Goal: Navigation & Orientation: Find specific page/section

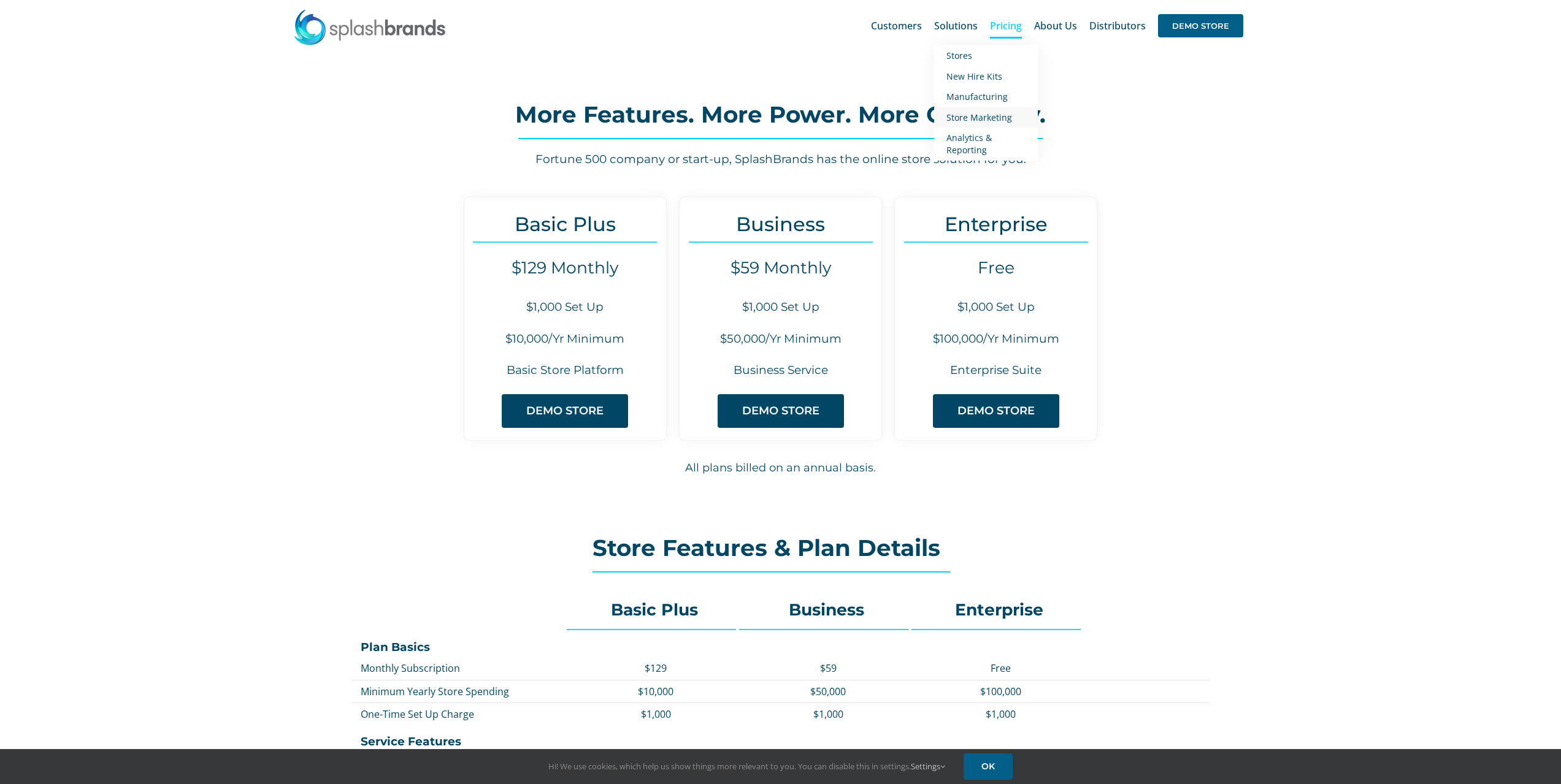
click at [974, 114] on span "Store Marketing" at bounding box center [979, 117] width 66 height 12
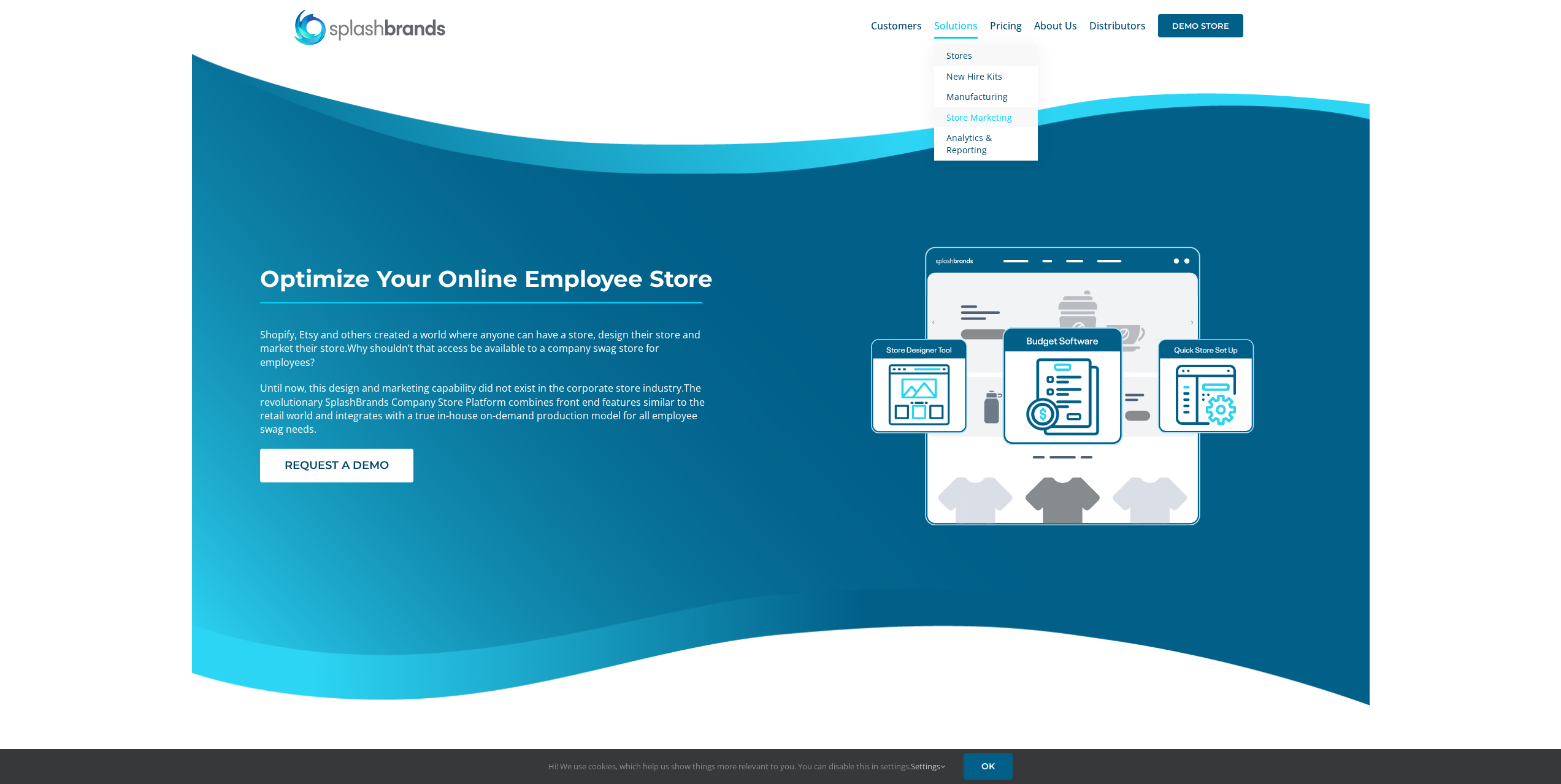
click at [963, 52] on span "Stores" at bounding box center [959, 55] width 26 height 12
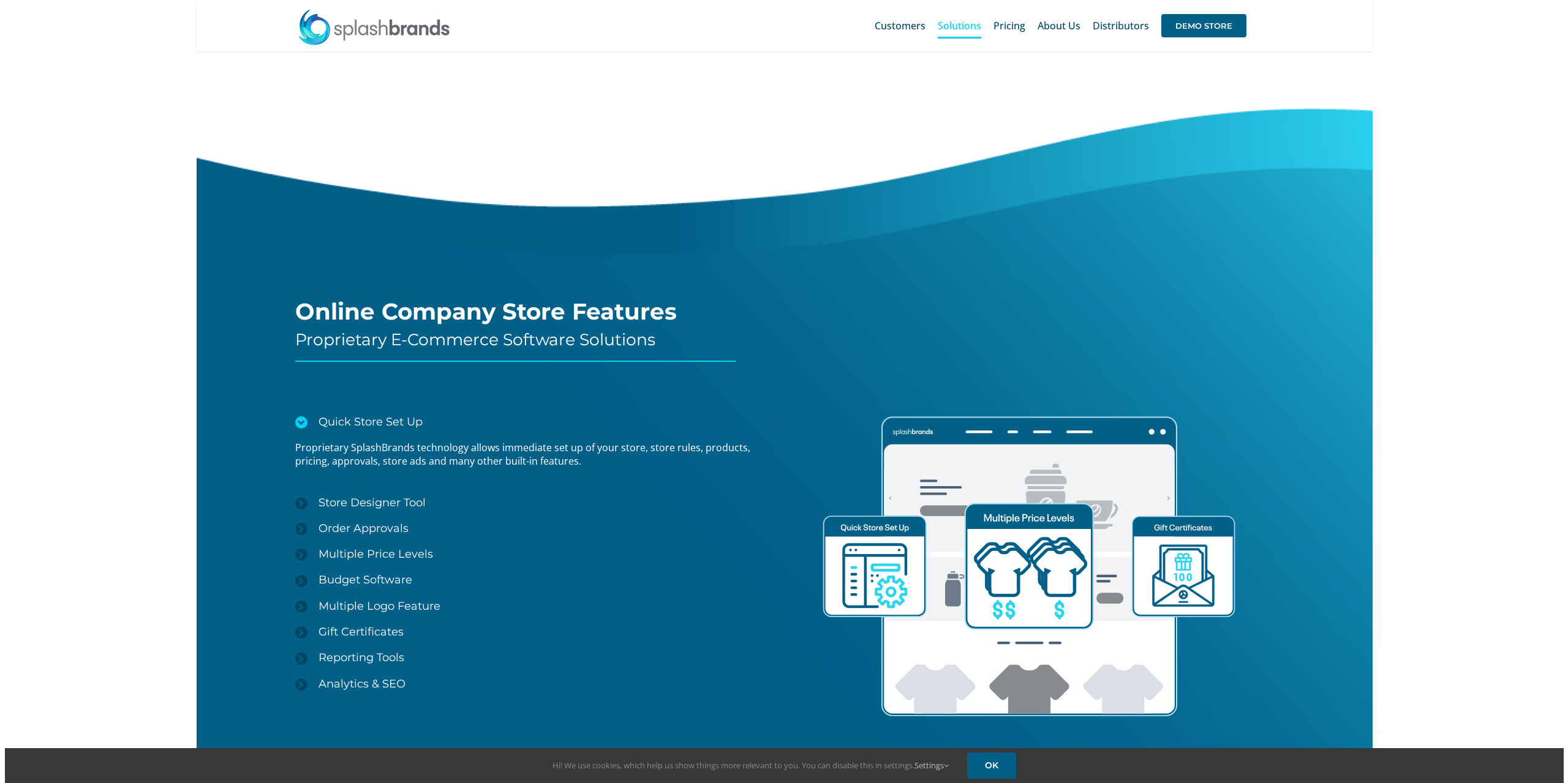
scroll to position [1225, 0]
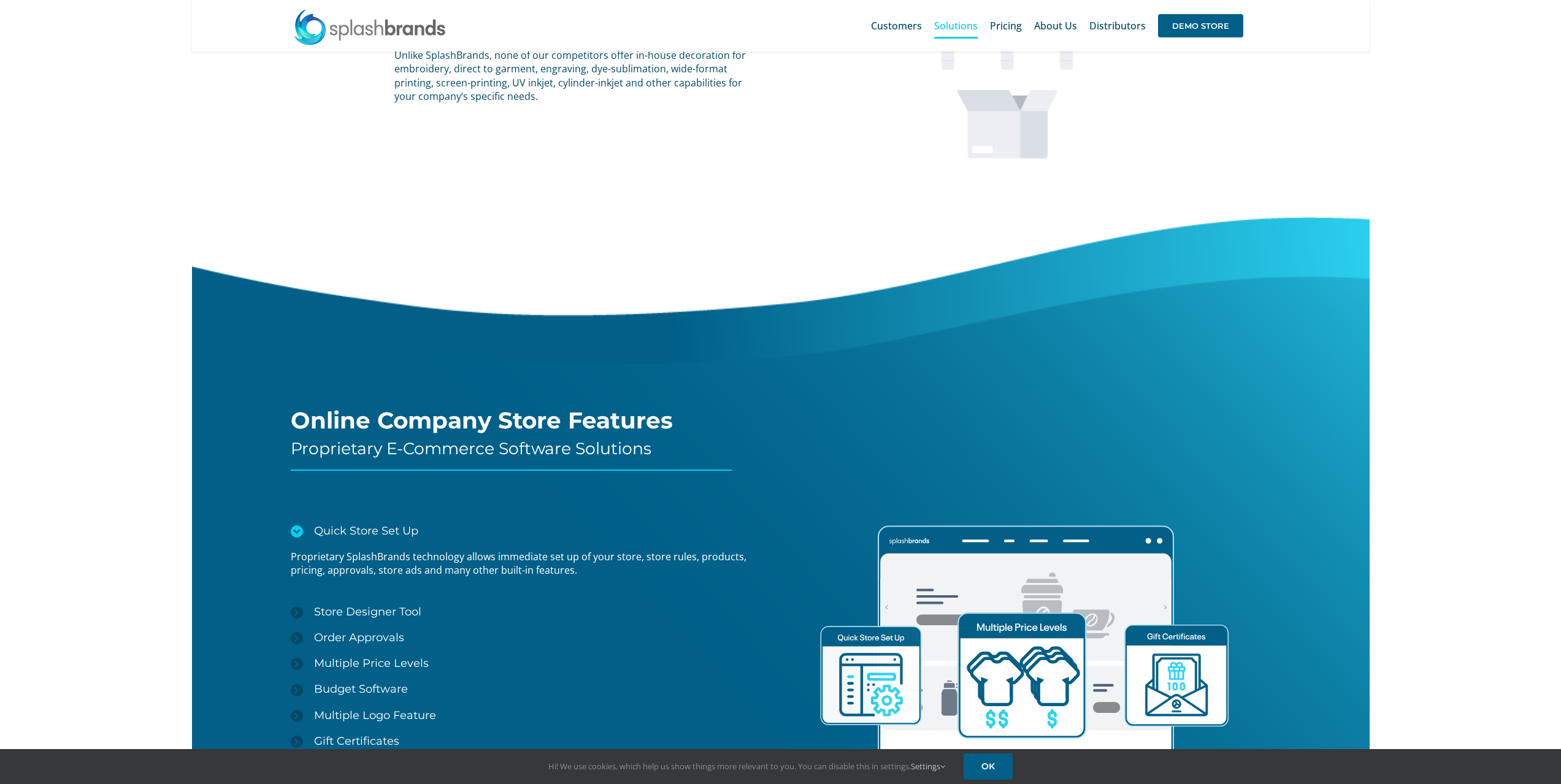
click at [1193, 3] on div "Search for: * Customers Solutions Stores New Hire Kits Manufacturing Store Mark…" at bounding box center [780, 25] width 1141 height 51
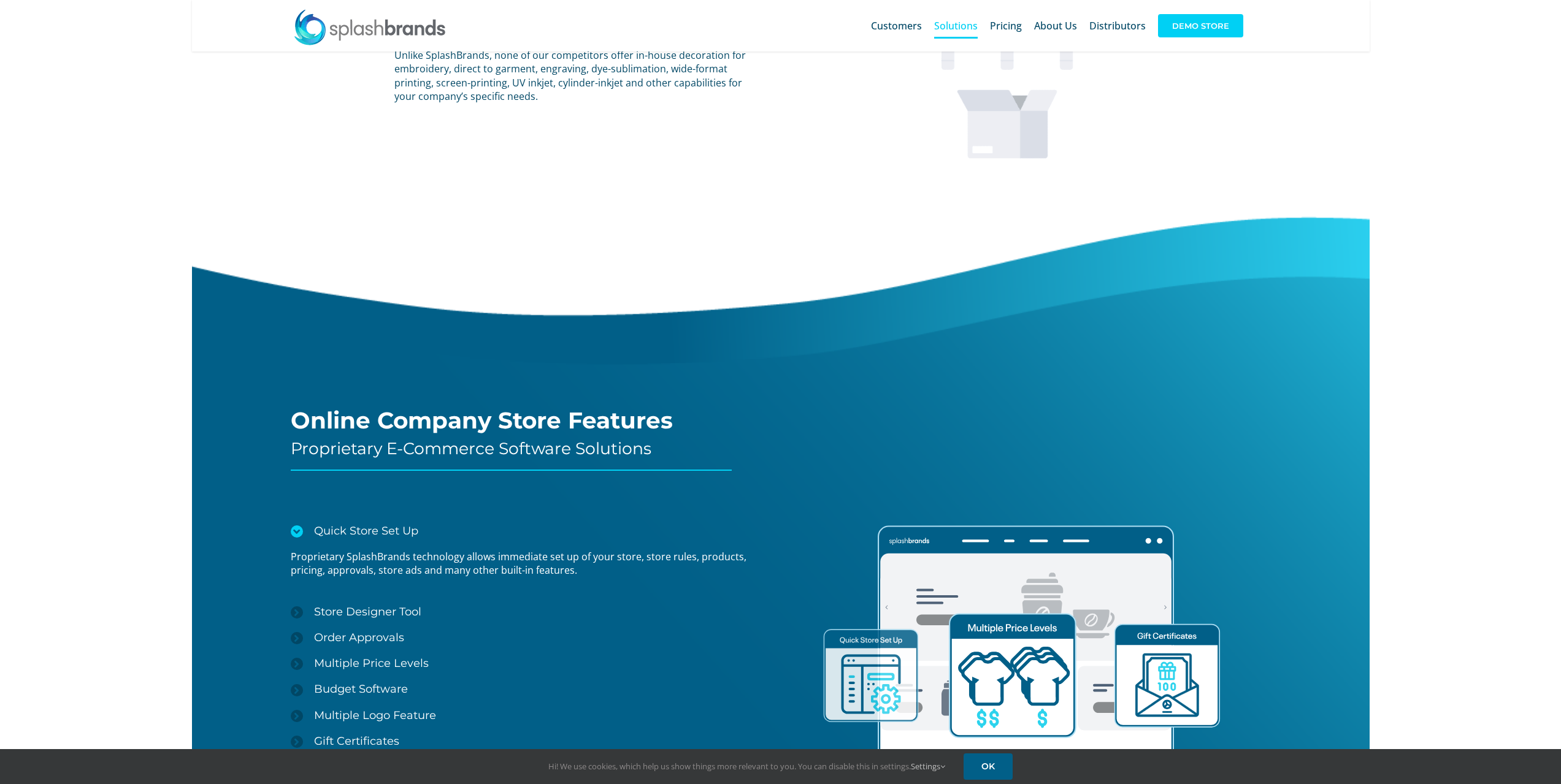
click at [1204, 24] on span "DEMO STORE" at bounding box center [1201, 26] width 85 height 23
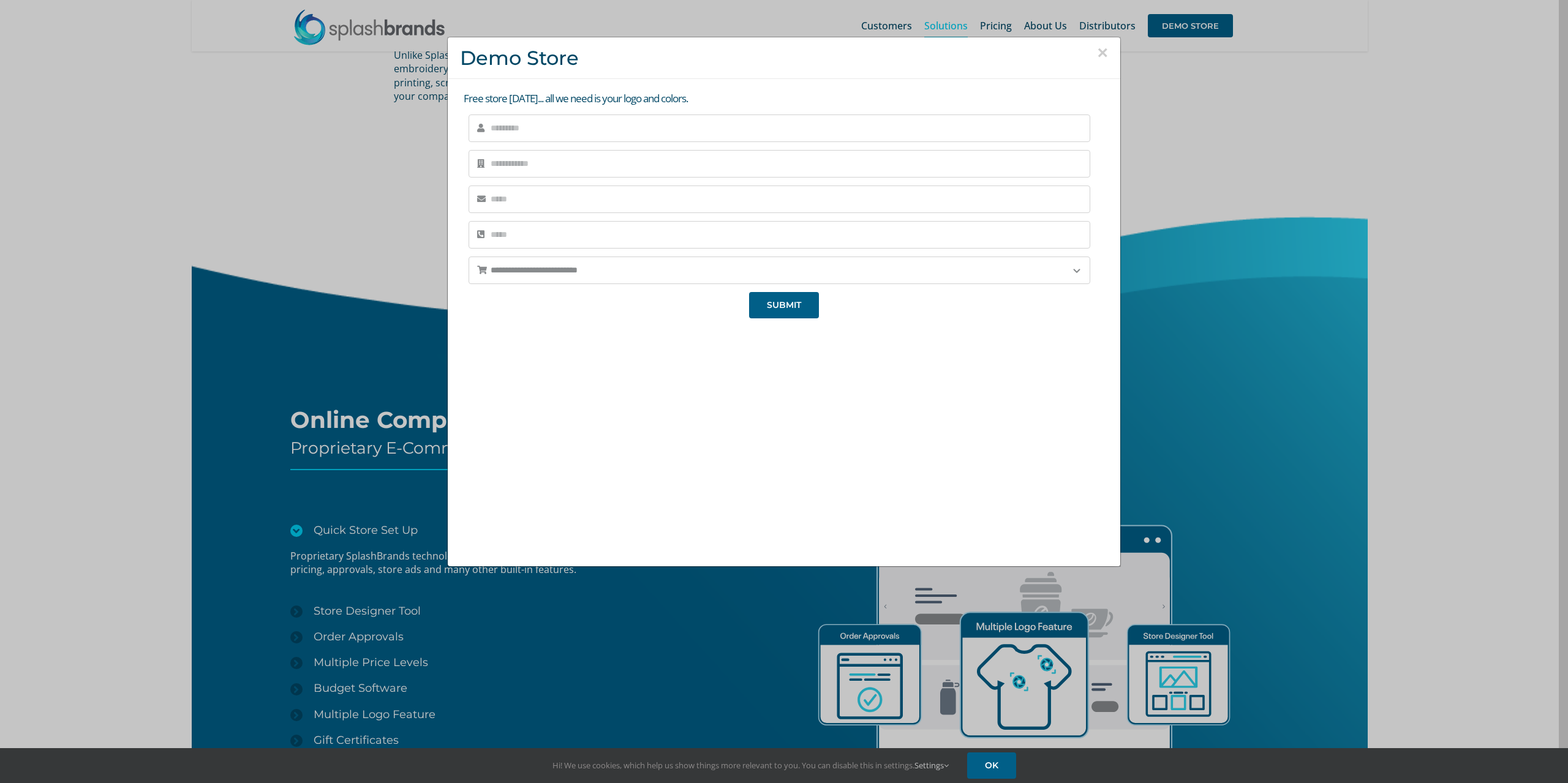
click at [1100, 53] on button "×" at bounding box center [1103, 52] width 11 height 18
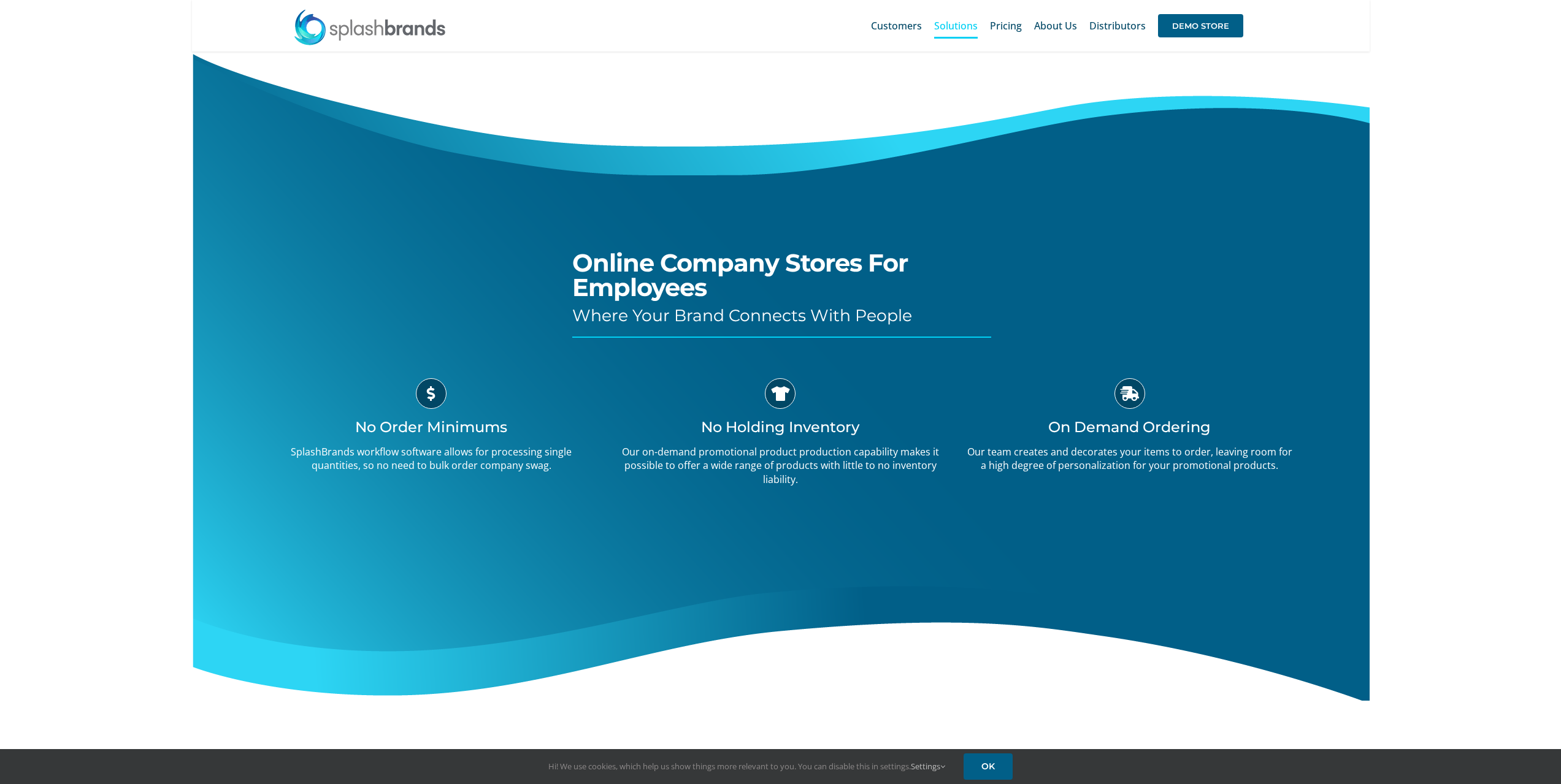
scroll to position [0, 0]
click at [1014, 30] on span "Pricing" at bounding box center [1005, 25] width 32 height 10
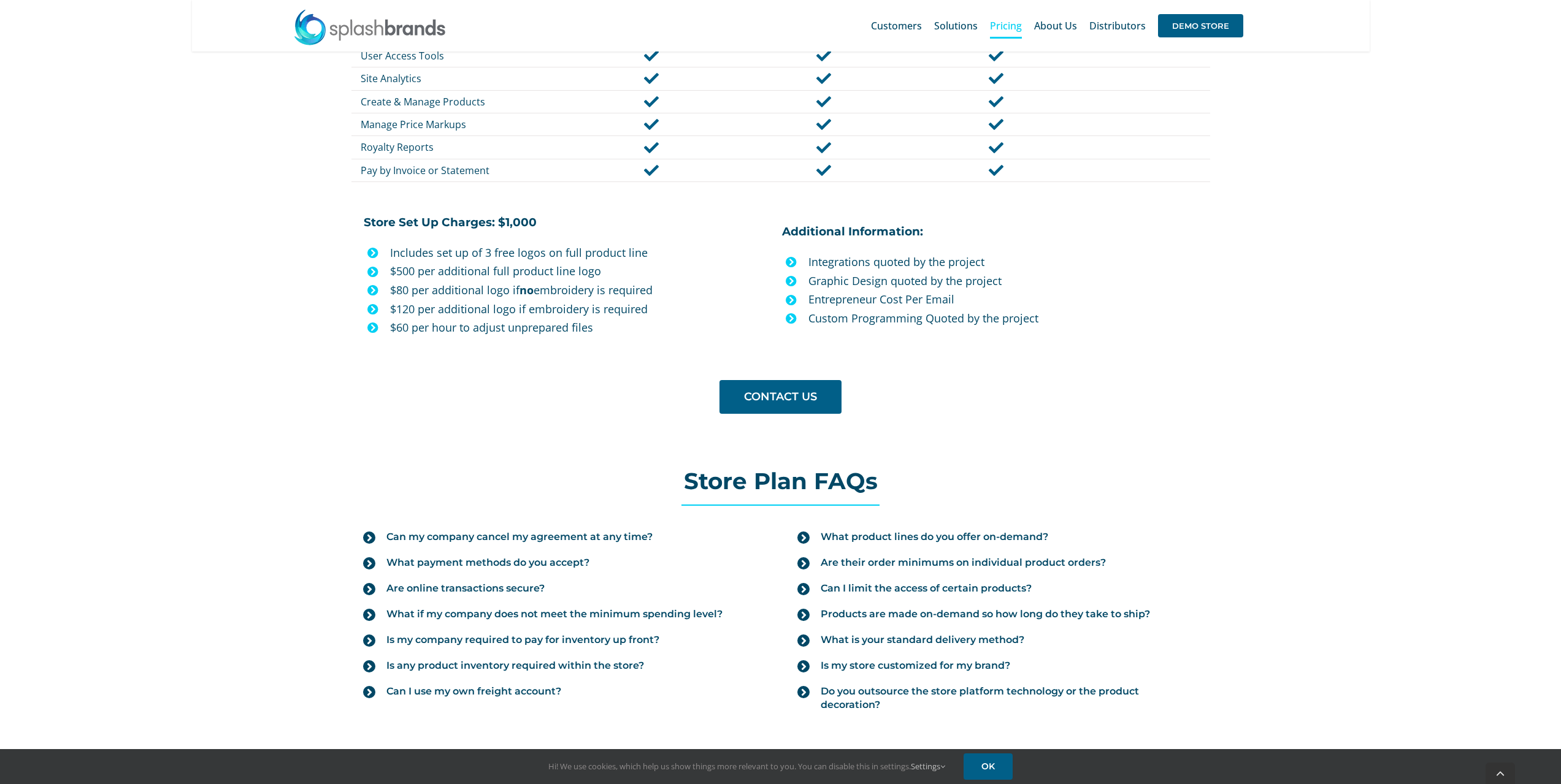
scroll to position [982, 0]
